Goal: Task Accomplishment & Management: Use online tool/utility

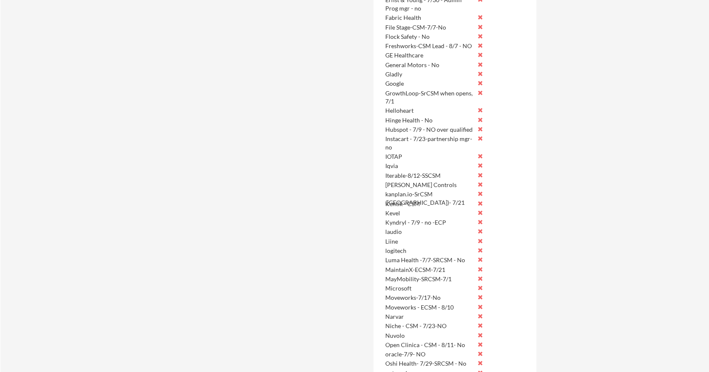
scroll to position [862, 0]
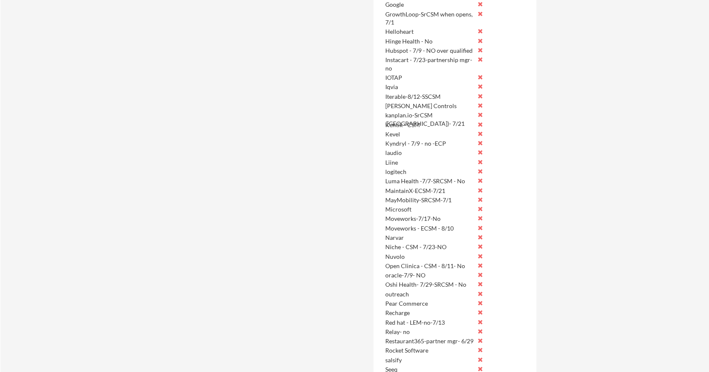
click at [436, 227] on div "Moveworks - ECSM - 8/10" at bounding box center [430, 228] width 89 height 8
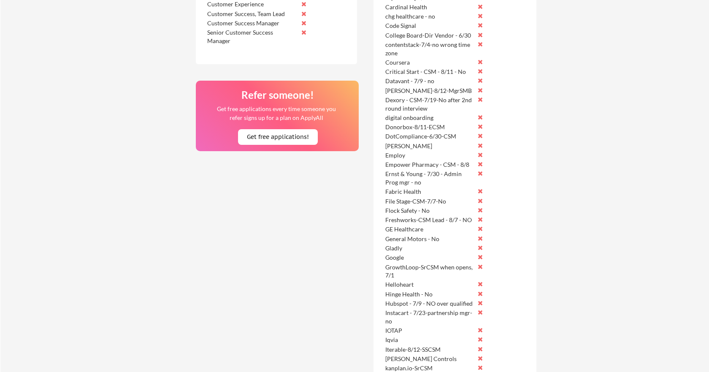
scroll to position [436, 0]
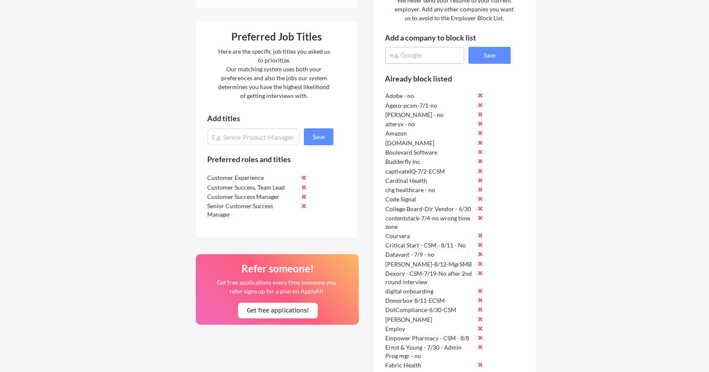
click at [415, 55] on textarea at bounding box center [425, 55] width 79 height 17
type textarea "Moveworks - ECSM - 8/11-no"
click at [495, 54] on button "Save" at bounding box center [490, 55] width 42 height 17
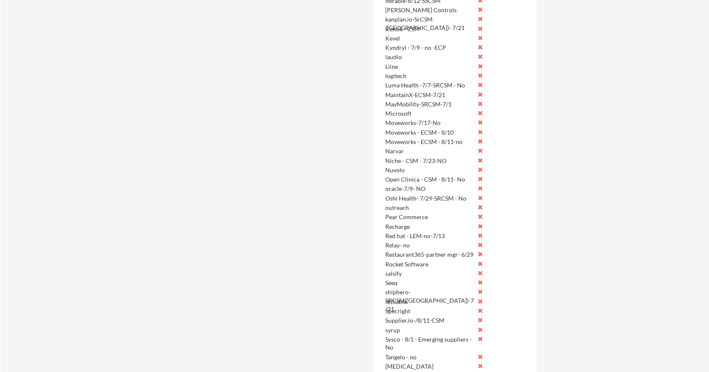
scroll to position [960, 0]
click at [480, 131] on button at bounding box center [481, 130] width 6 height 6
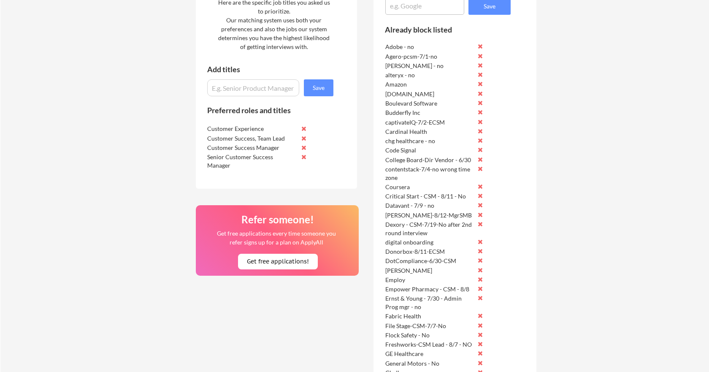
scroll to position [386, 0]
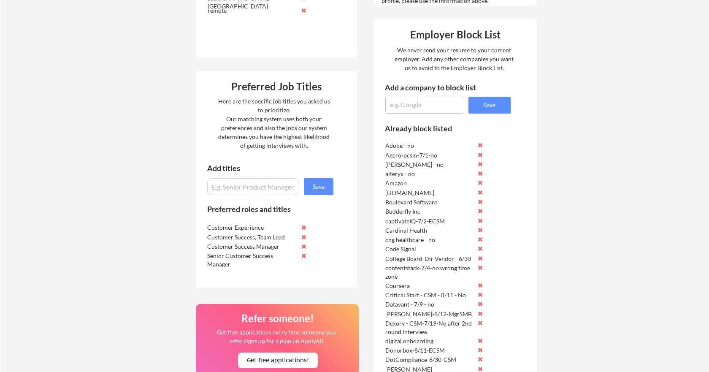
click at [407, 106] on textarea at bounding box center [425, 105] width 79 height 17
type textarea "Vanta - 8/12-CSM"
click at [500, 107] on button "Save" at bounding box center [490, 105] width 42 height 17
click at [405, 105] on textarea at bounding box center [425, 105] width 79 height 17
click at [431, 105] on textarea "Jasper - 8/12-CSM" at bounding box center [425, 105] width 79 height 17
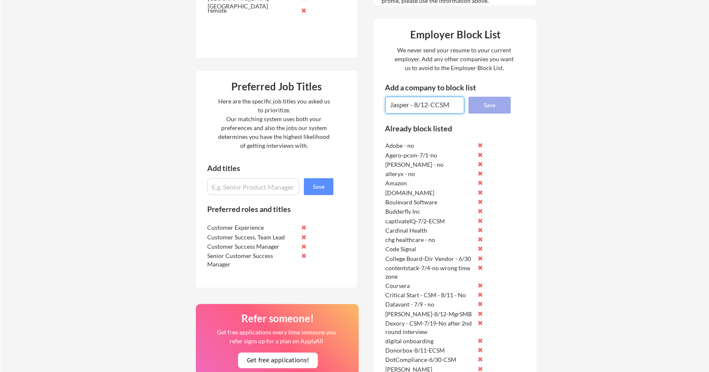
type textarea "Jasper - 8/12-CCSM"
click at [493, 106] on button "Save" at bounding box center [490, 105] width 42 height 17
